Goal: Task Accomplishment & Management: Manage account settings

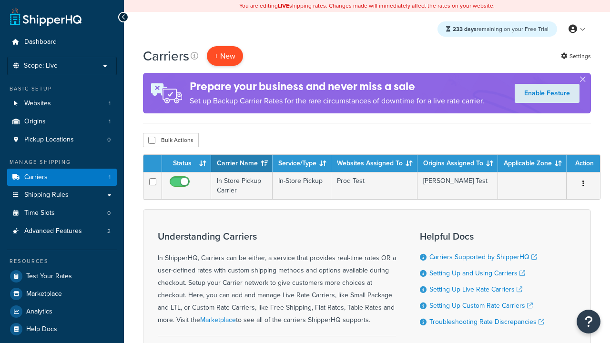
click at [225, 56] on button "+ New" at bounding box center [225, 56] width 36 height 20
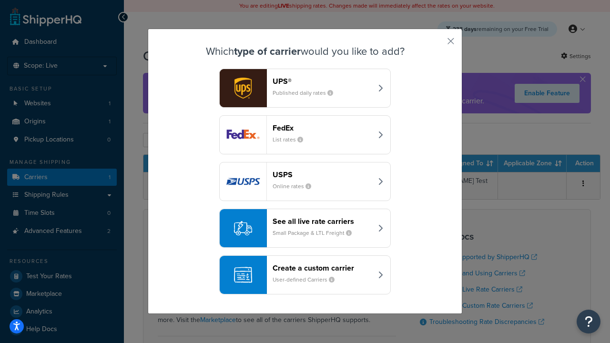
click at [454, 42] on div "Which type of carrier would you like to add? UPS® Published daily rates FedEx L…" at bounding box center [305, 171] width 314 height 285
click at [438, 43] on button "button" at bounding box center [436, 44] width 2 height 2
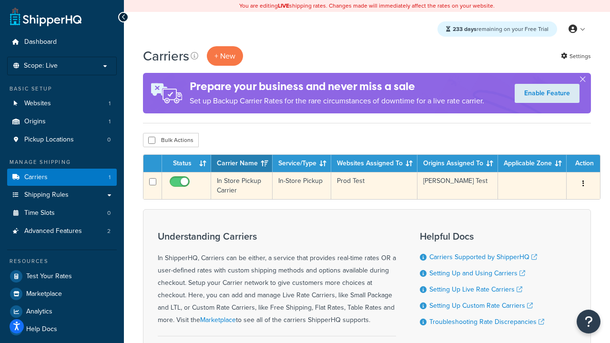
click at [156, 184] on td at bounding box center [152, 185] width 19 height 27
checkbox input "true"
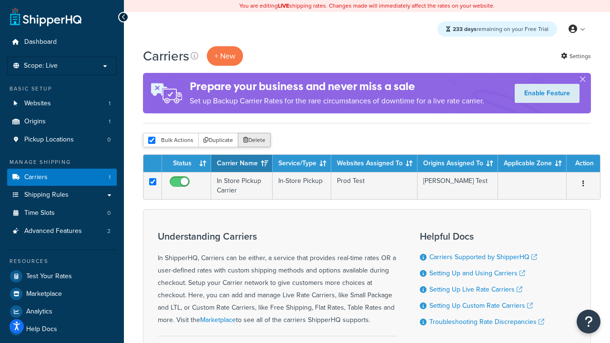
click at [250, 141] on button "Delete" at bounding box center [254, 140] width 33 height 14
